Goal: Find specific page/section: Find specific page/section

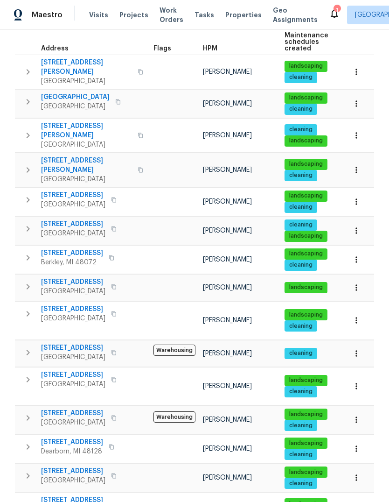
scroll to position [130, 0]
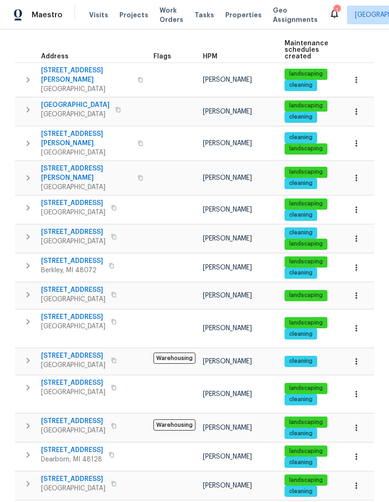
click at [81, 256] on span "[STREET_ADDRESS]" at bounding box center [72, 260] width 62 height 9
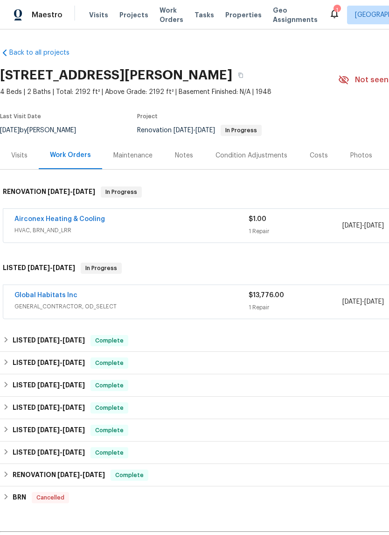
click at [45, 297] on link "Global Habitats Inc" at bounding box center [45, 295] width 63 height 7
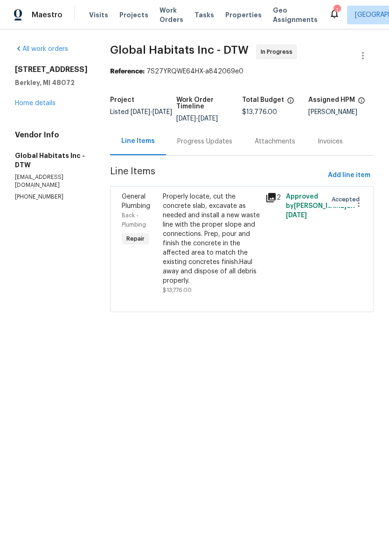
click at [205, 144] on div "Progress Updates" at bounding box center [204, 141] width 55 height 9
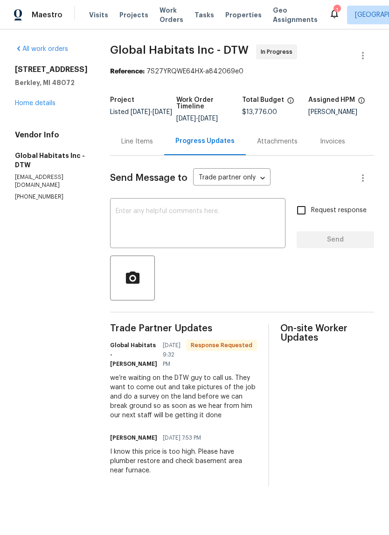
click at [30, 106] on link "Home details" at bounding box center [35, 103] width 41 height 7
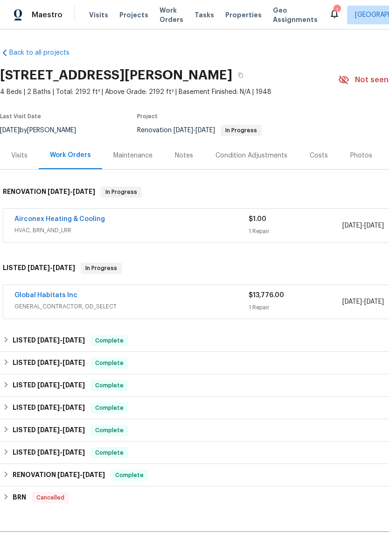
click at [188, 149] on div "Notes" at bounding box center [184, 155] width 41 height 28
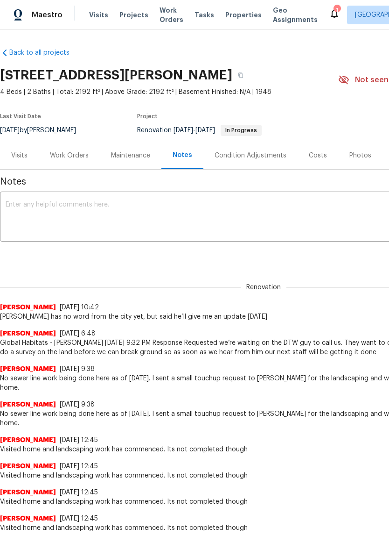
click at [278, 220] on textarea at bounding box center [264, 217] width 516 height 33
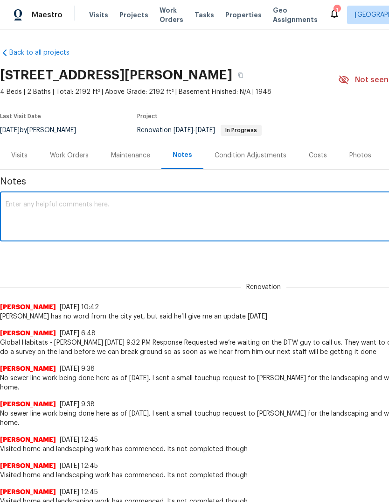
click at [233, 18] on span "Properties" at bounding box center [243, 14] width 36 height 9
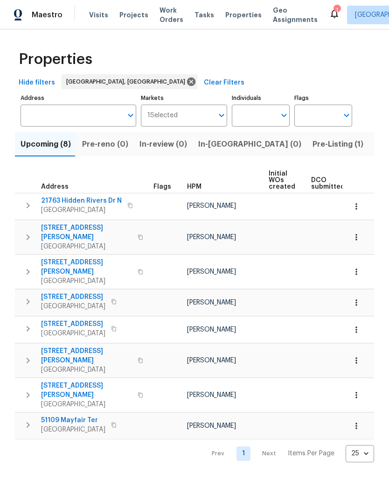
click at [375, 144] on span "Listed (18)" at bounding box center [394, 144] width 39 height 13
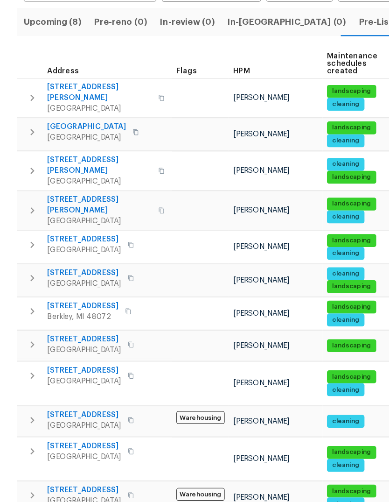
scroll to position [90, 0]
